Goal: Find specific page/section

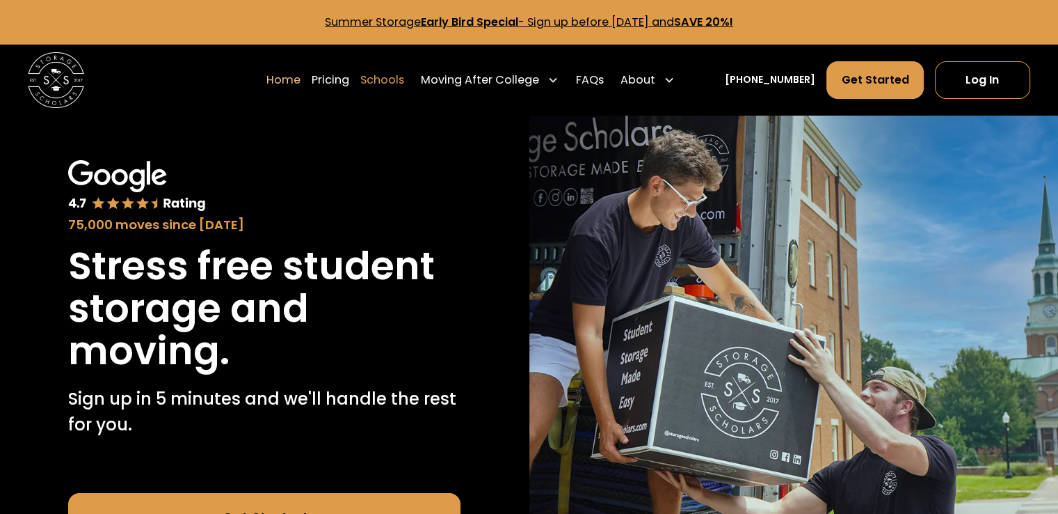
click at [402, 81] on link "Schools" at bounding box center [382, 80] width 44 height 39
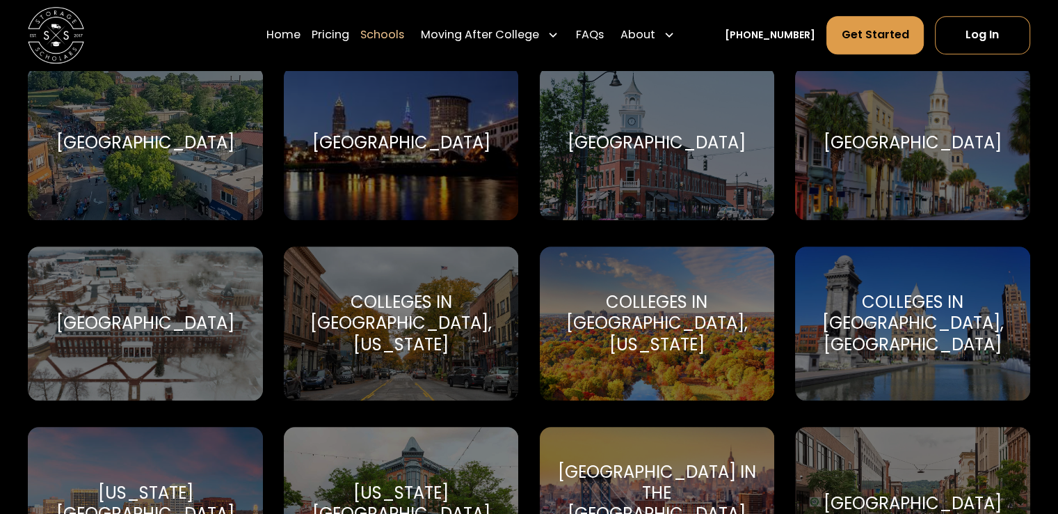
scroll to position [1531, 0]
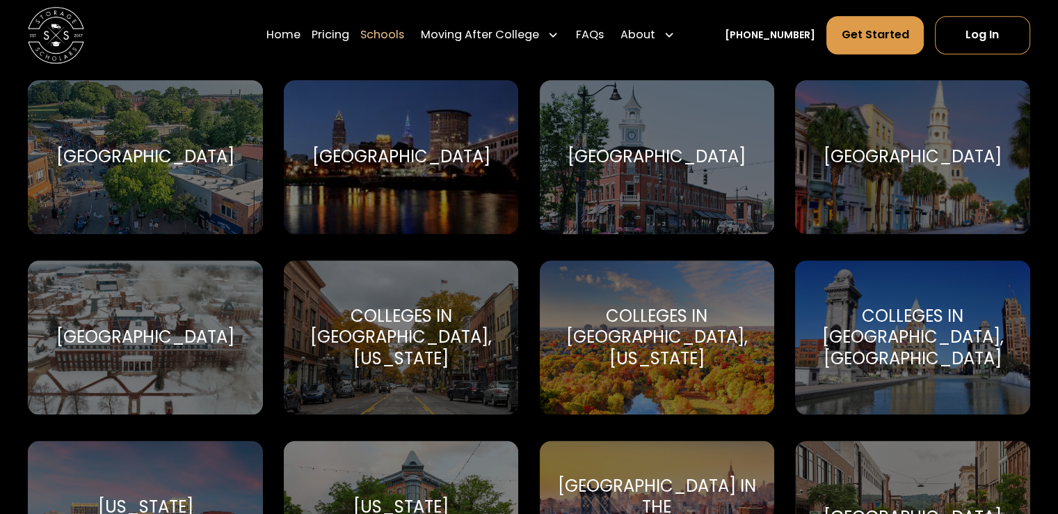
click at [909, 198] on div "College of Charleston [PERSON_NAME] the Cougar" at bounding box center [912, 157] width 235 height 154
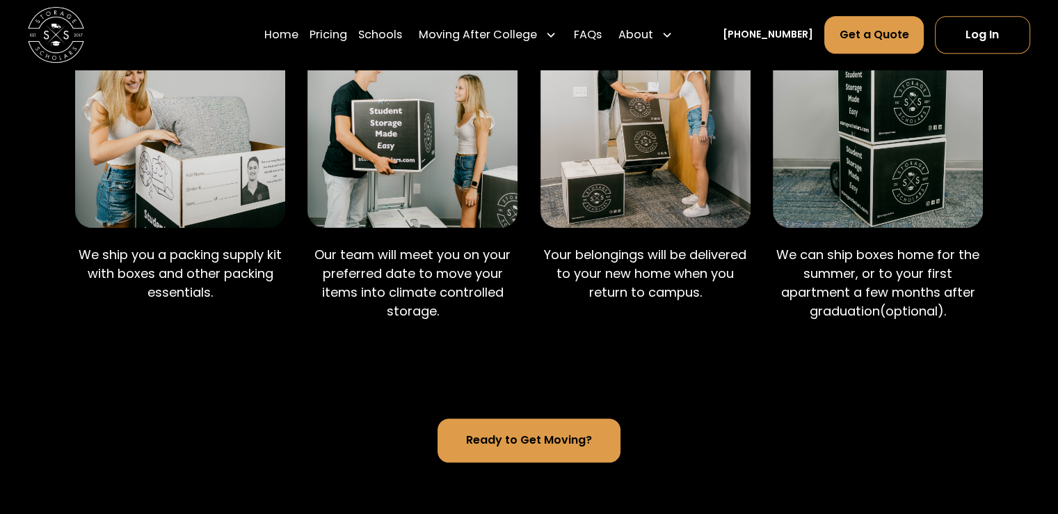
scroll to position [1044, 0]
